Goal: Task Accomplishment & Management: Complete application form

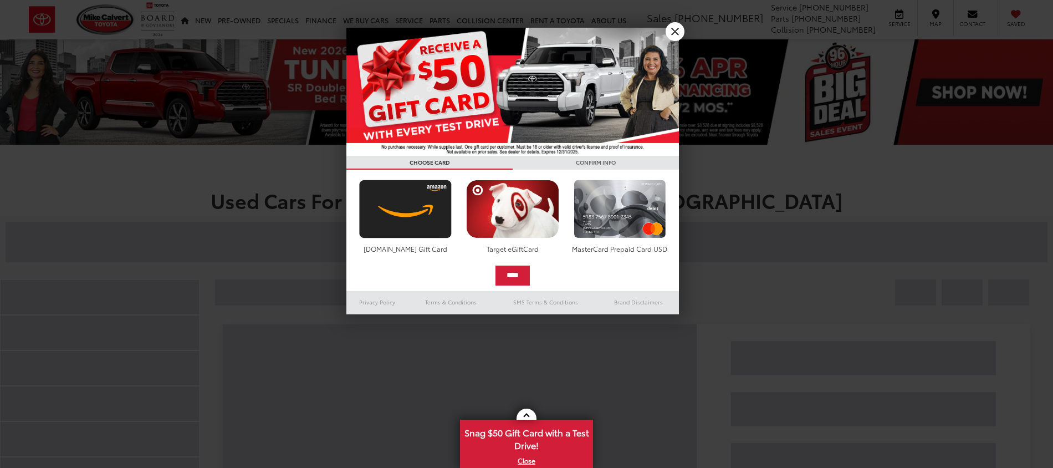
select select "Month"
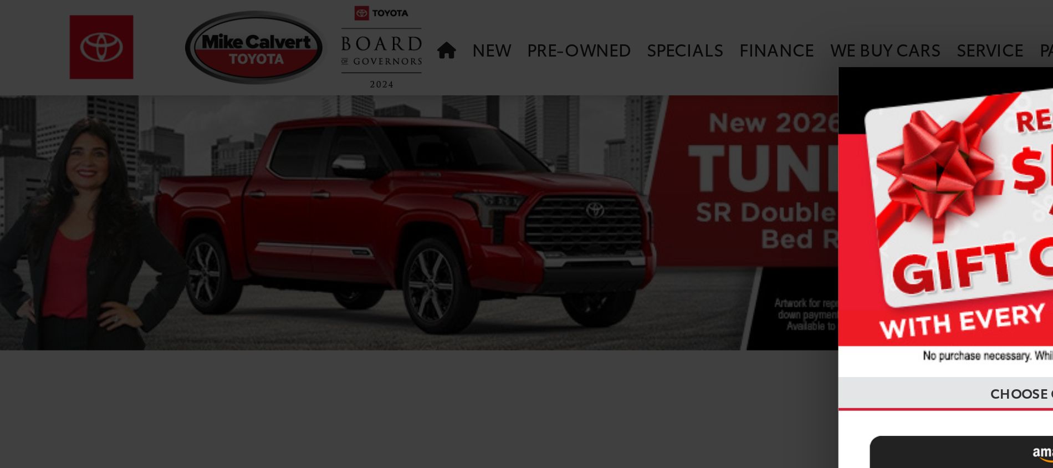
type input "**"
select select "Month"
